Goal: Manage account settings

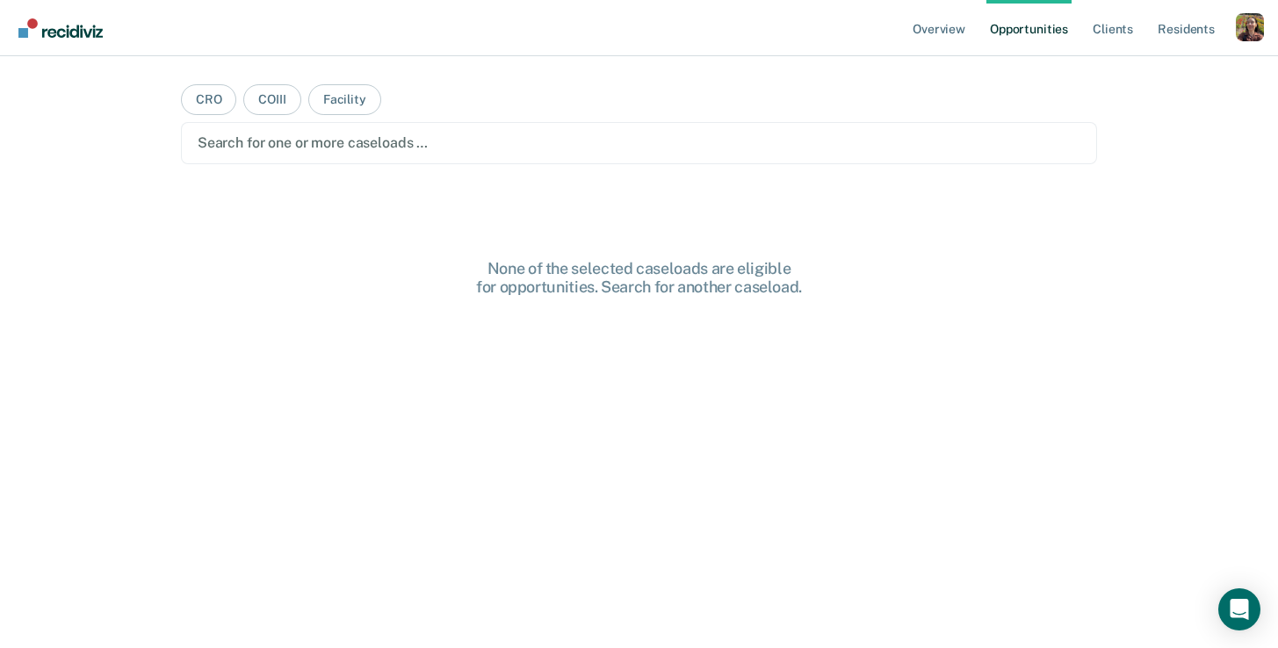
click at [1252, 42] on div "Profile How it works Log Out" at bounding box center [1249, 29] width 28 height 33
click at [1240, 32] on div "Profile dropdown button" at bounding box center [1249, 27] width 28 height 28
click at [1129, 75] on link "Profile" at bounding box center [1178, 71] width 141 height 15
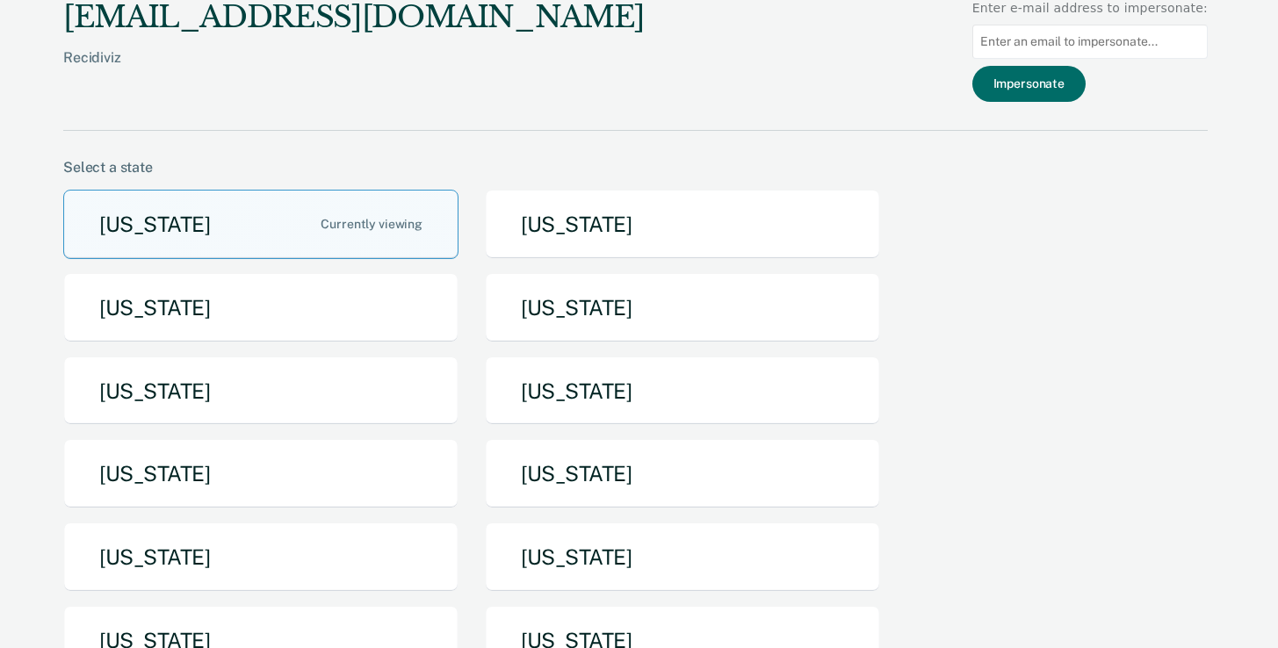
scroll to position [4, 0]
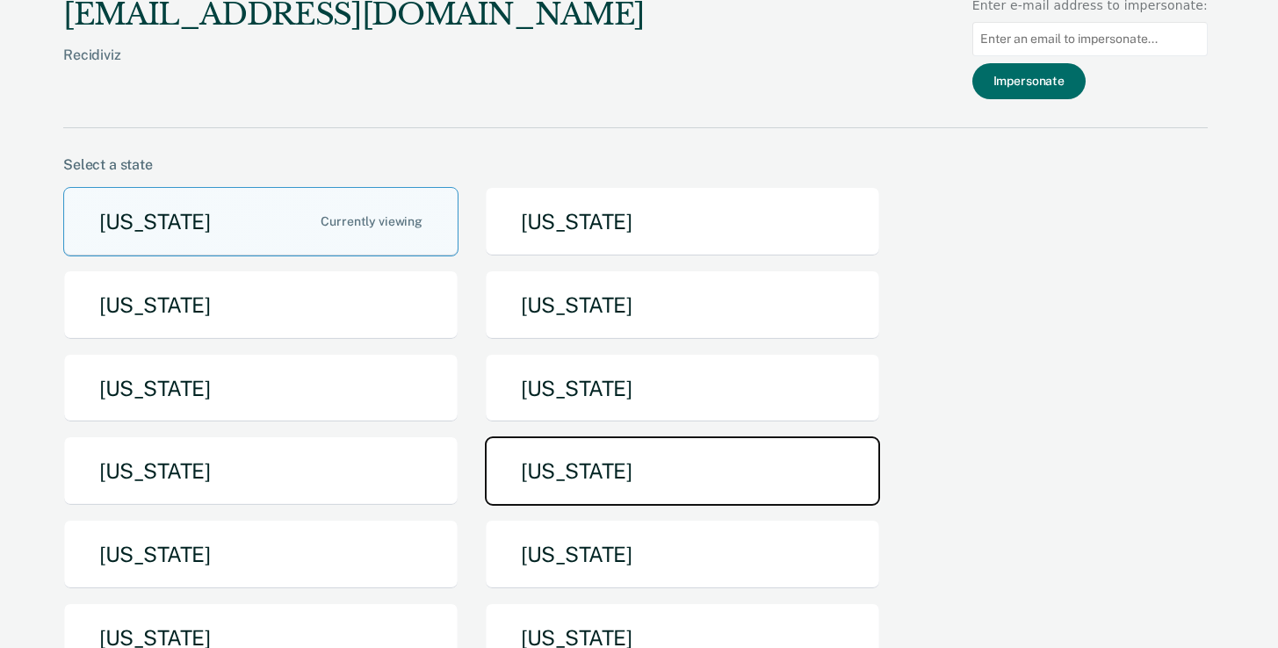
click at [605, 480] on button "[US_STATE]" at bounding box center [682, 470] width 395 height 69
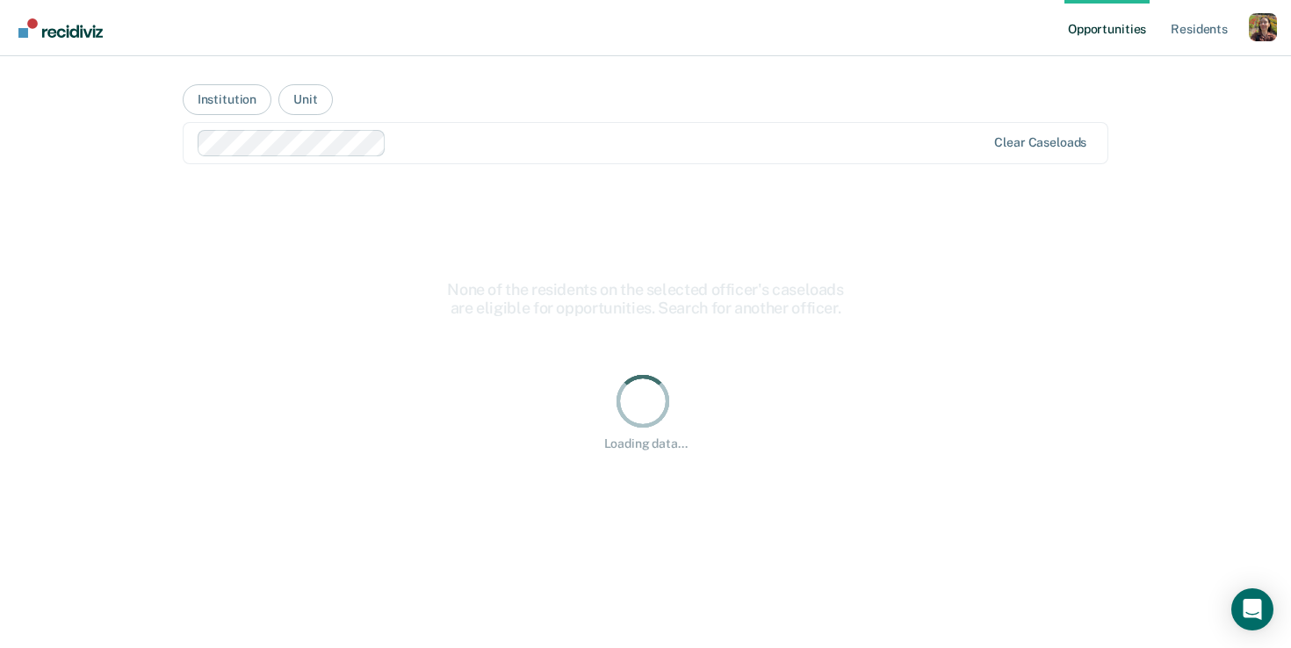
click at [443, 148] on div at bounding box center [689, 143] width 592 height 20
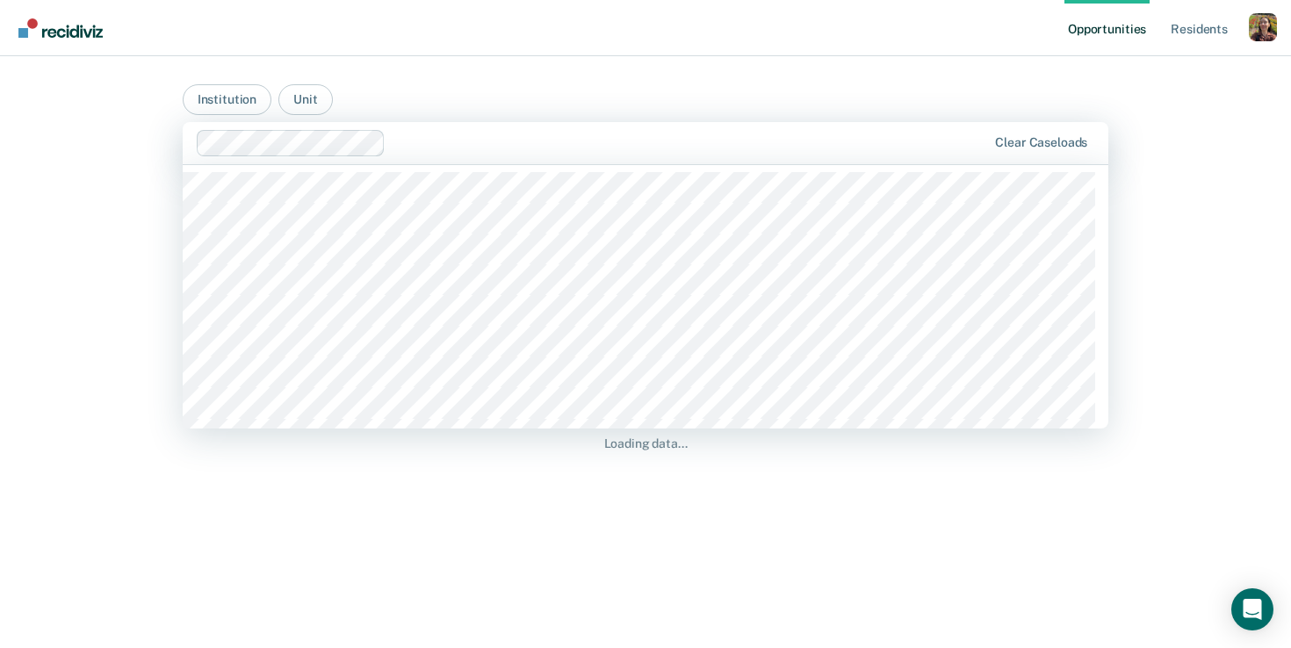
click at [688, 138] on div at bounding box center [690, 143] width 594 height 20
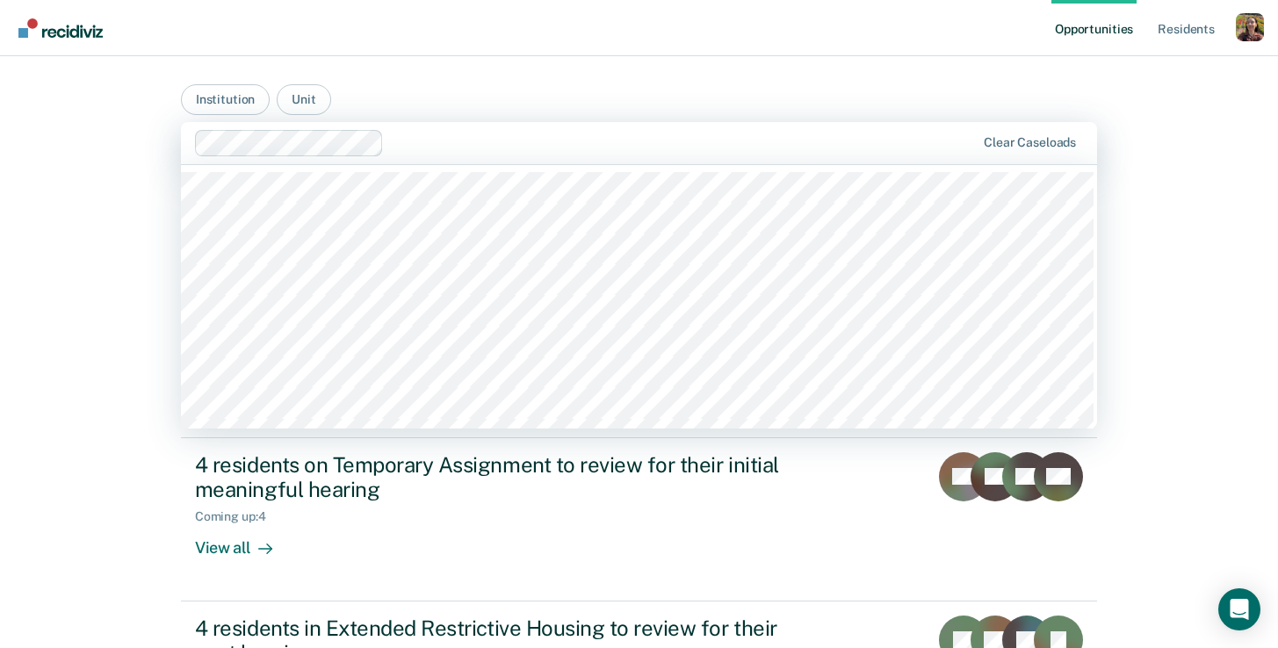
click at [427, 140] on div at bounding box center [683, 143] width 584 height 20
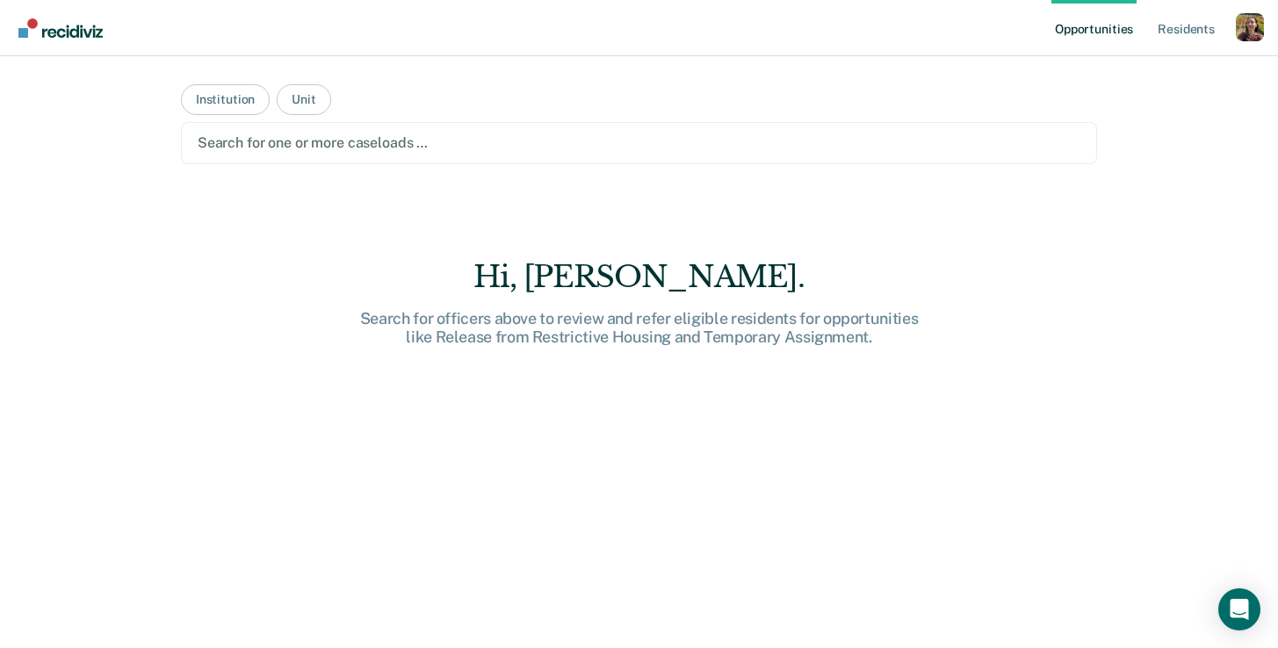
click at [407, 144] on div at bounding box center [639, 143] width 882 height 20
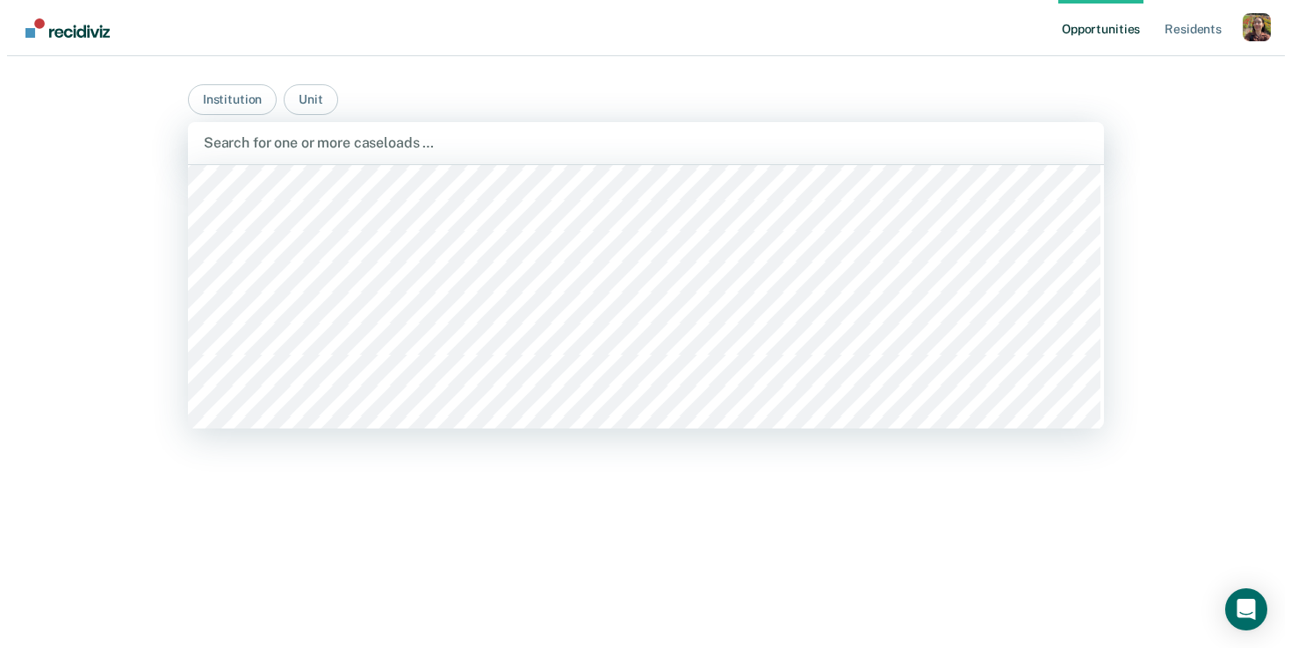
scroll to position [3410, 0]
